Goal: Register for event/course

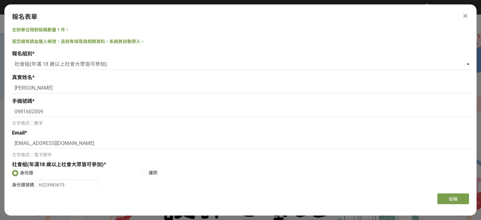
select select "社會組(年滿 18 歲以上社會大眾皆可參加)"
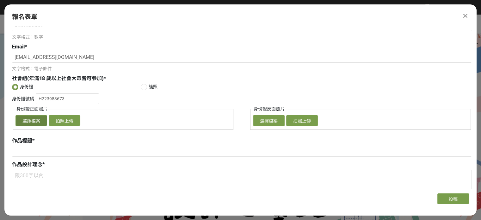
click at [35, 122] on button "選擇檔案" at bounding box center [31, 120] width 32 height 11
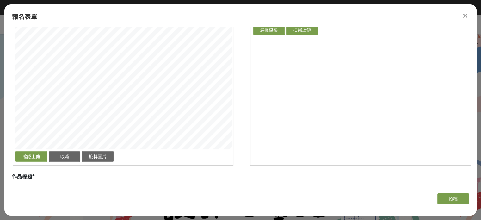
scroll to position [154, 0]
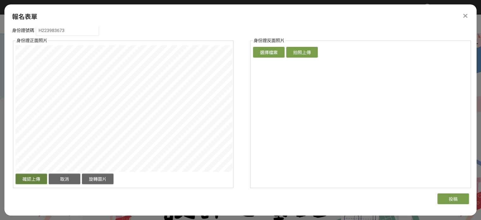
click at [39, 175] on button "確認上傳" at bounding box center [31, 178] width 32 height 11
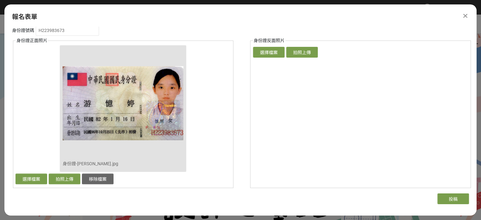
click at [265, 131] on fieldset "身份證反面照片 確認上傳 取消 旋轉圖片 選擇檔案 拍照上傳" at bounding box center [360, 112] width 220 height 150
click at [264, 48] on button "選擇檔案" at bounding box center [269, 52] width 32 height 11
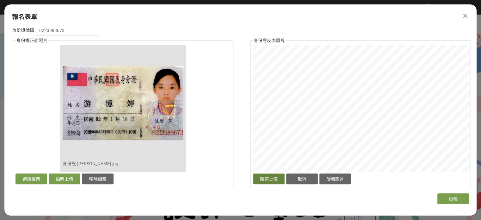
click at [268, 176] on button "確認上傳" at bounding box center [269, 178] width 32 height 11
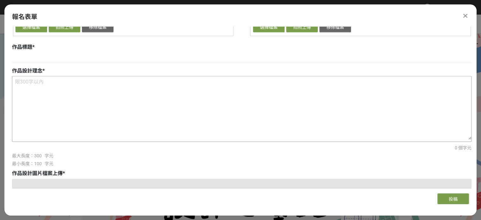
scroll to position [302, 0]
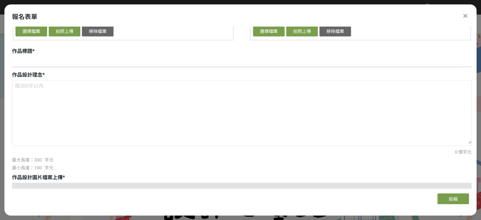
click at [119, 60] on input at bounding box center [241, 61] width 459 height 11
type input "f"
type input "七巧身燕"
click at [138, 115] on textarea at bounding box center [241, 111] width 459 height 63
click at [144, 106] on textarea at bounding box center [241, 111] width 459 height 63
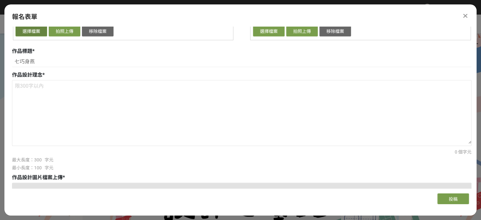
click at [15, 30] on button "選擇檔案" at bounding box center [31, 31] width 32 height 11
drag, startPoint x: 0, startPoint y: 44, endPoint x: 0, endPoint y: 40, distance: 3.5
